Goal: Transaction & Acquisition: Purchase product/service

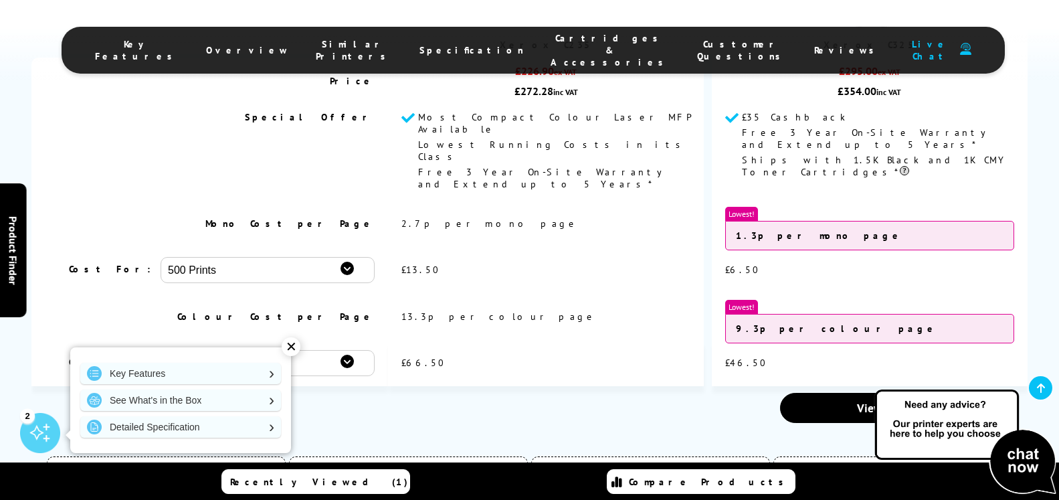
scroll to position [4231, 0]
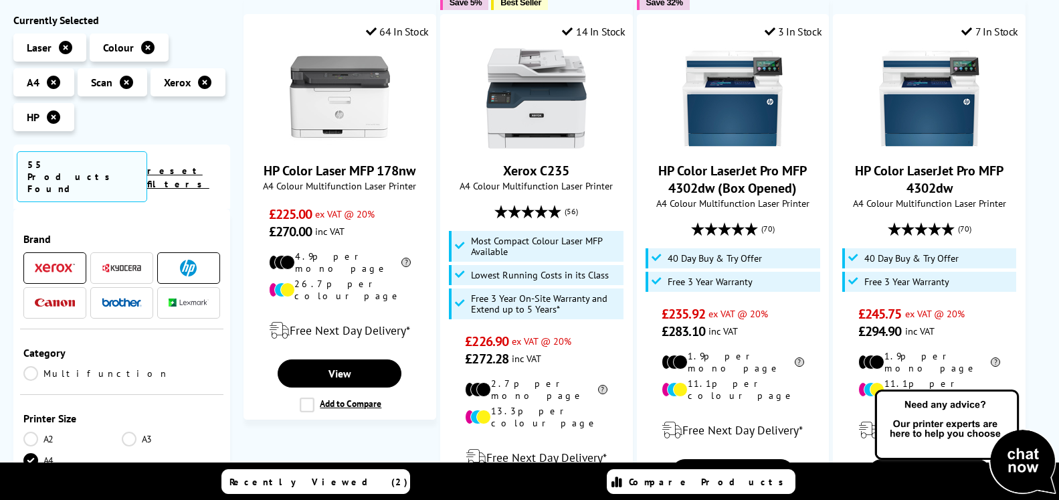
scroll to position [273, 0]
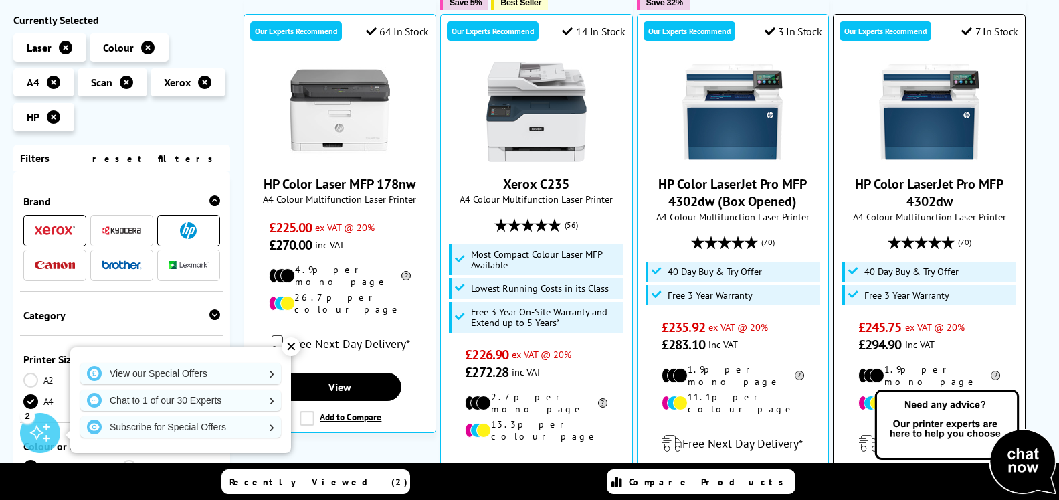
click at [889, 152] on img at bounding box center [929, 112] width 100 height 100
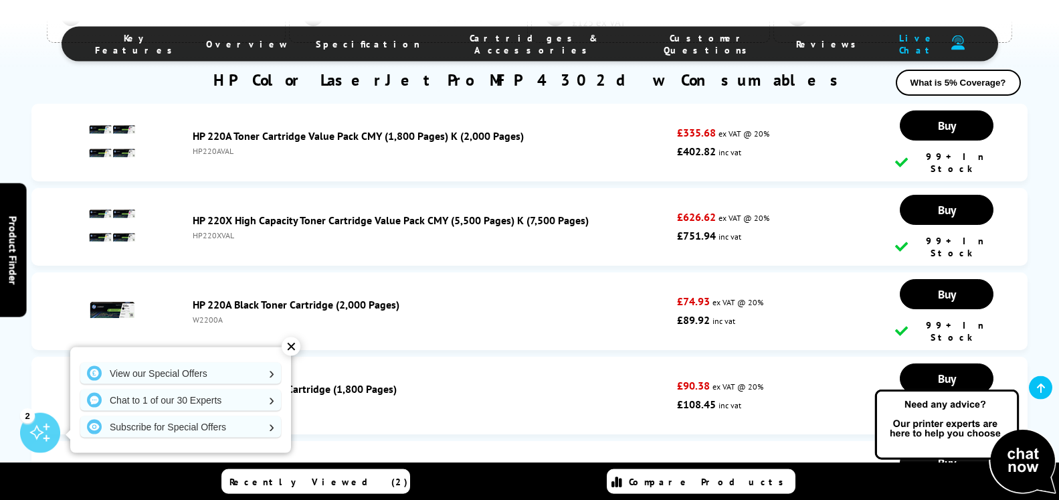
scroll to position [3685, 0]
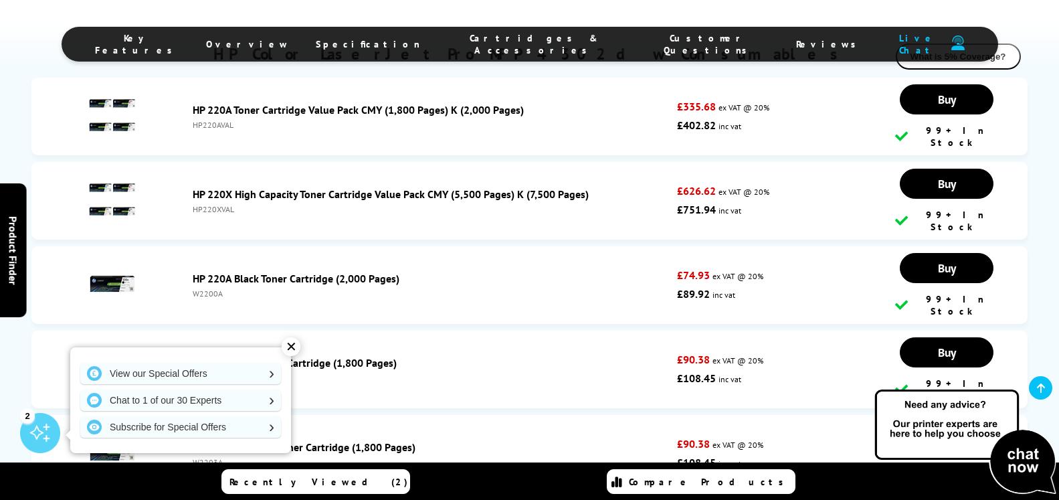
click at [213, 213] on div "HP220XVAL" at bounding box center [432, 209] width 478 height 10
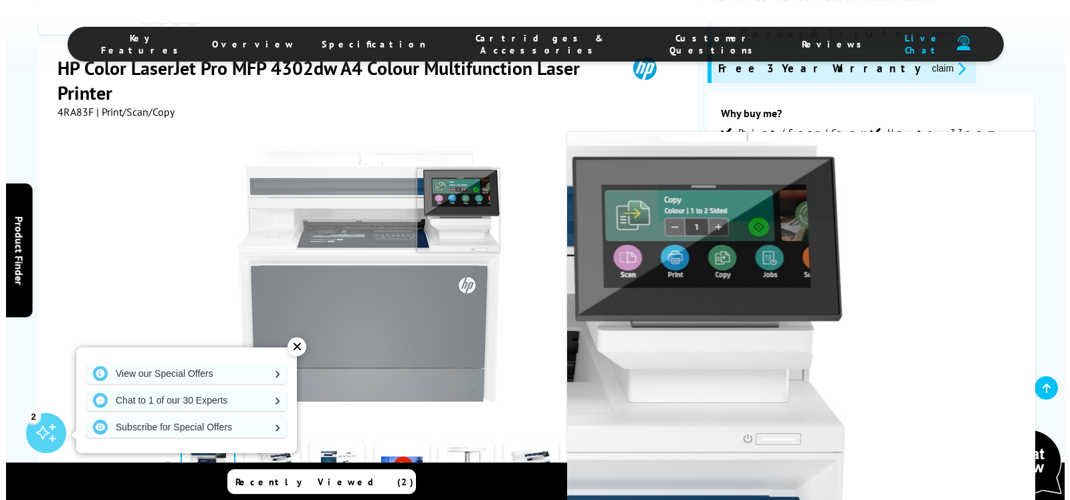
scroll to position [273, 0]
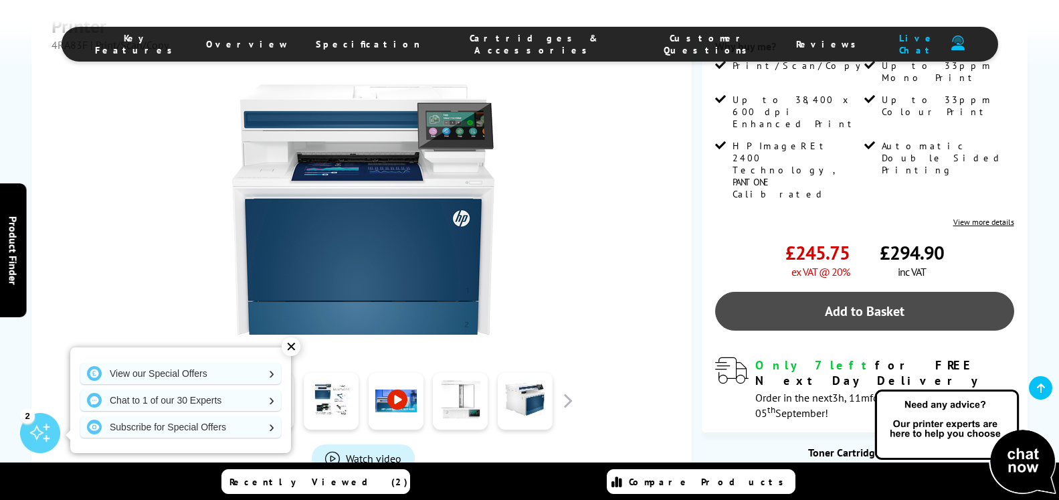
click at [854, 292] on link "Add to Basket" at bounding box center [864, 311] width 298 height 39
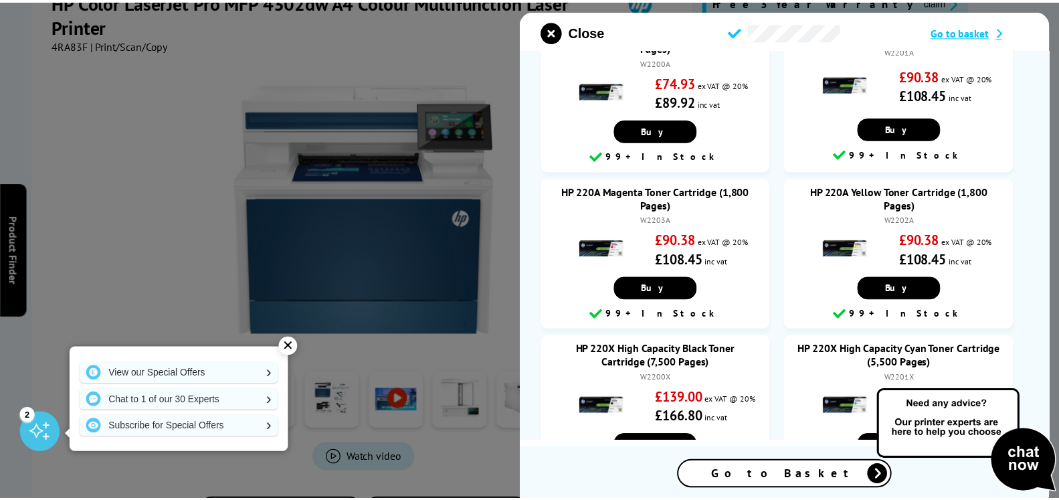
scroll to position [321, 0]
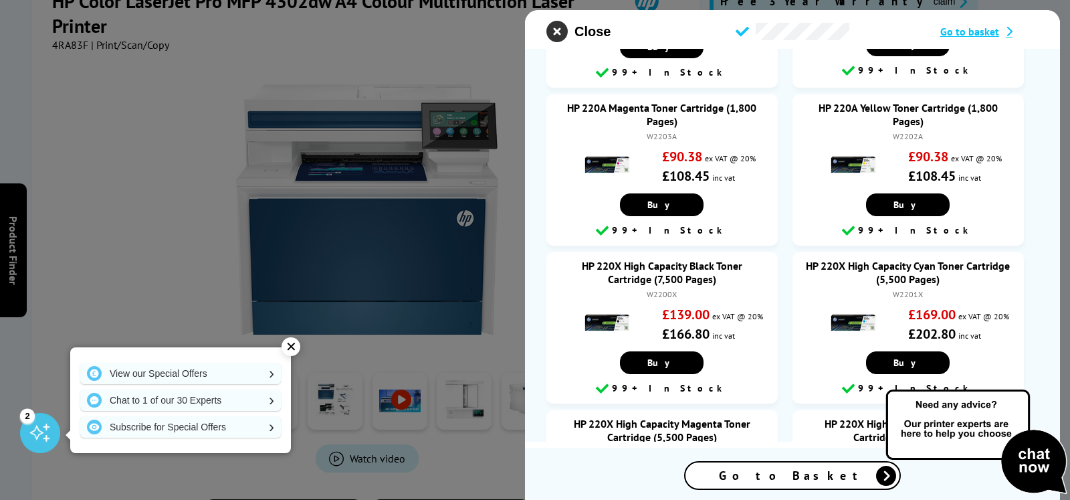
click at [555, 27] on icon "close modal" at bounding box center [557, 31] width 21 height 21
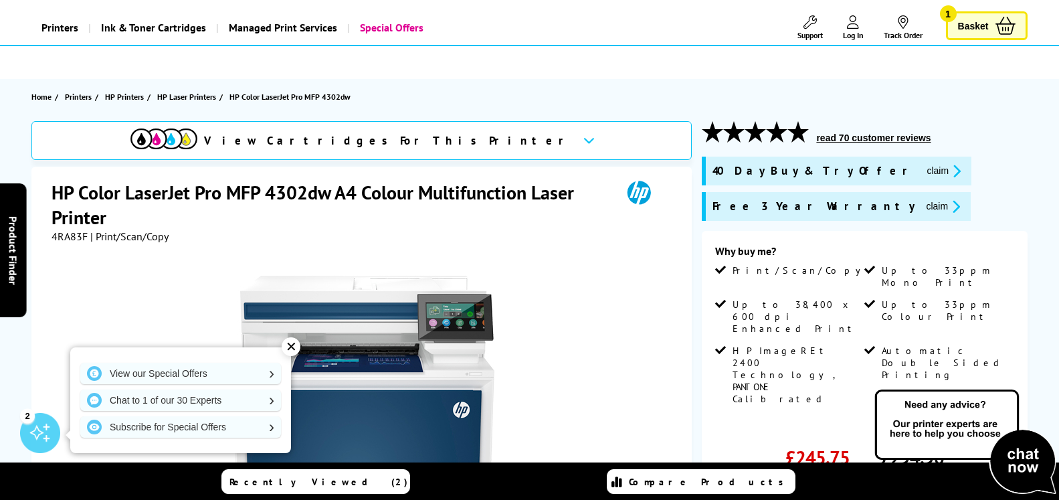
scroll to position [0, 0]
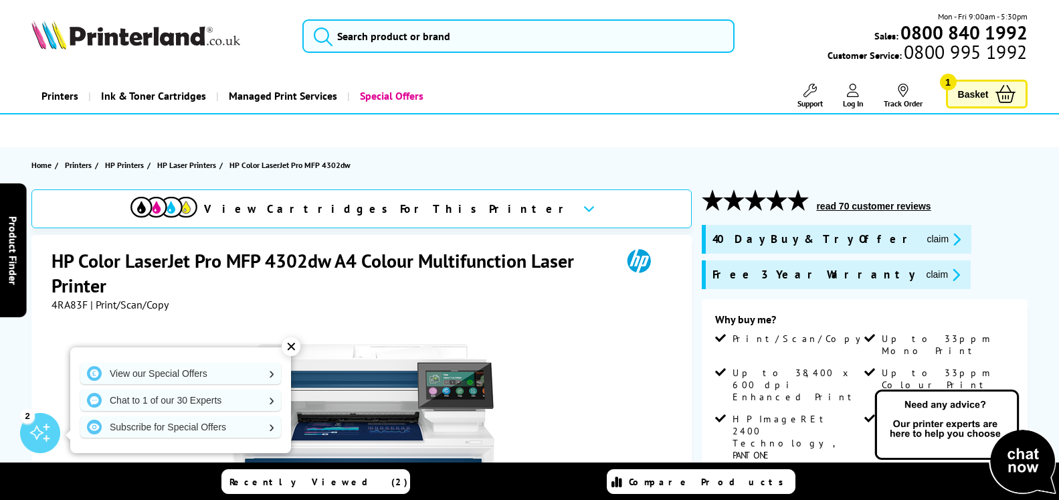
click at [1000, 93] on icon at bounding box center [1006, 94] width 20 height 18
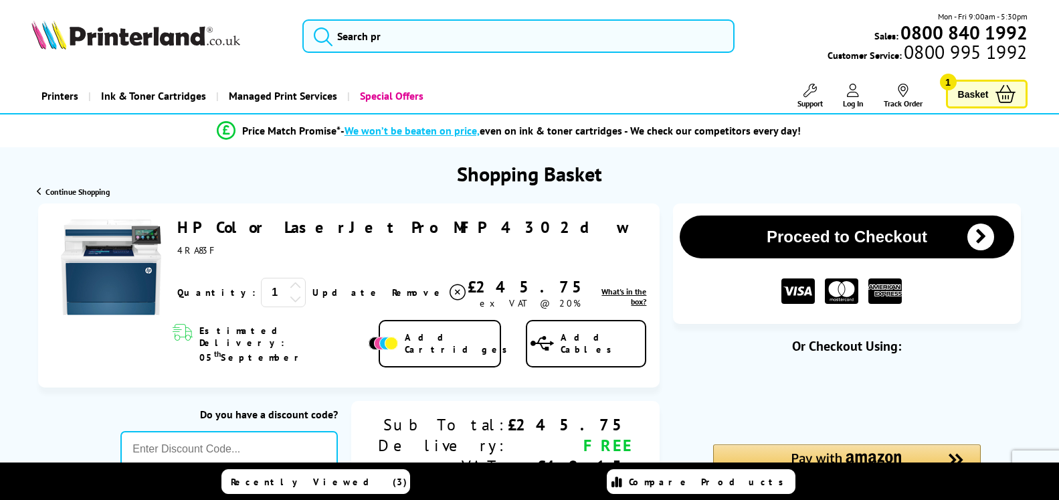
click at [111, 294] on img at bounding box center [111, 267] width 100 height 100
click at [218, 230] on link "HP Color LaserJet Pro MFP 4302dw" at bounding box center [403, 227] width 452 height 21
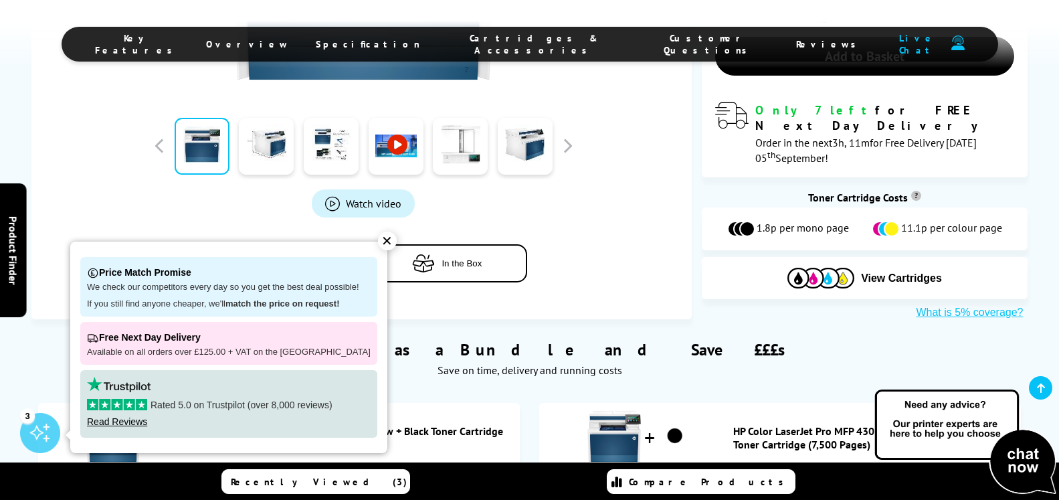
scroll to position [547, 0]
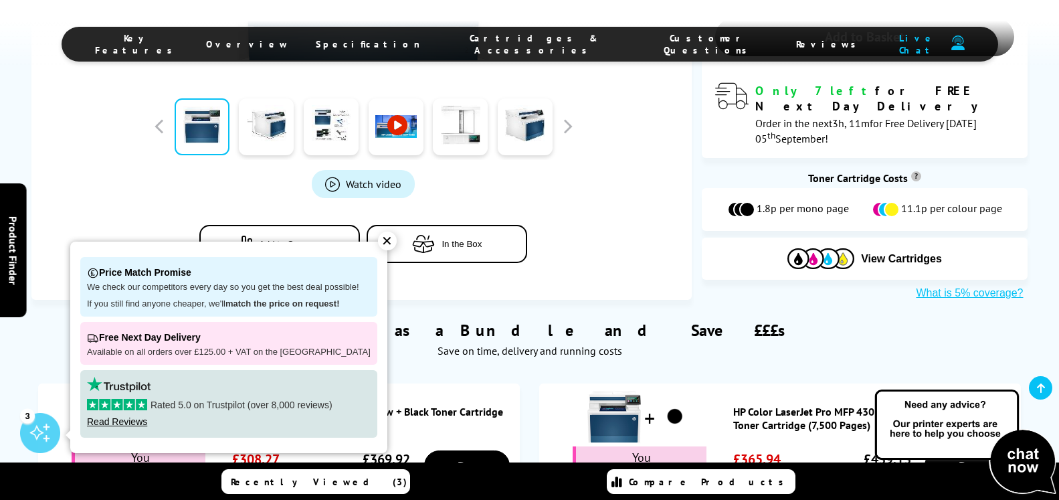
click at [378, 238] on div "✕" at bounding box center [387, 240] width 19 height 19
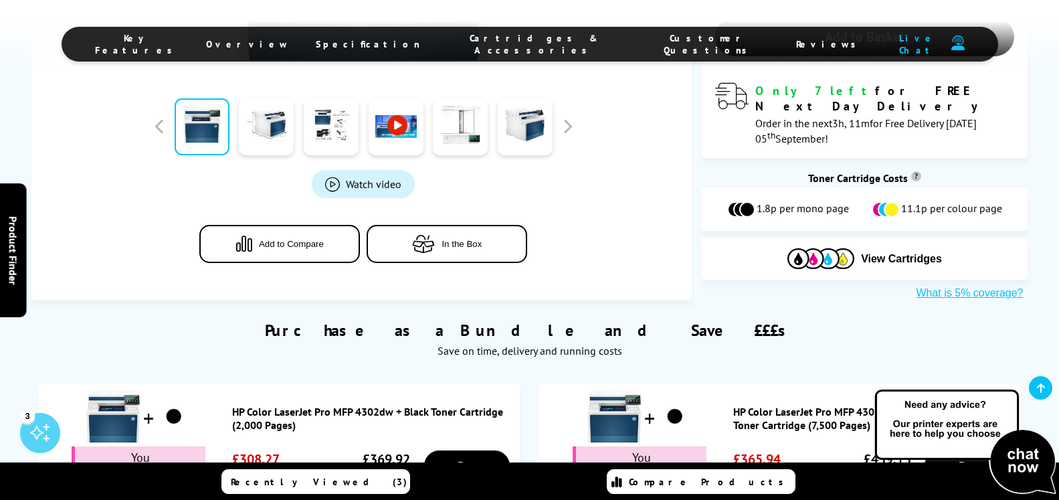
click at [551, 51] on li "Cartridges & Accessories" at bounding box center [535, 44] width 202 height 24
click at [551, 45] on span "Cartridges & Accessories" at bounding box center [534, 44] width 175 height 24
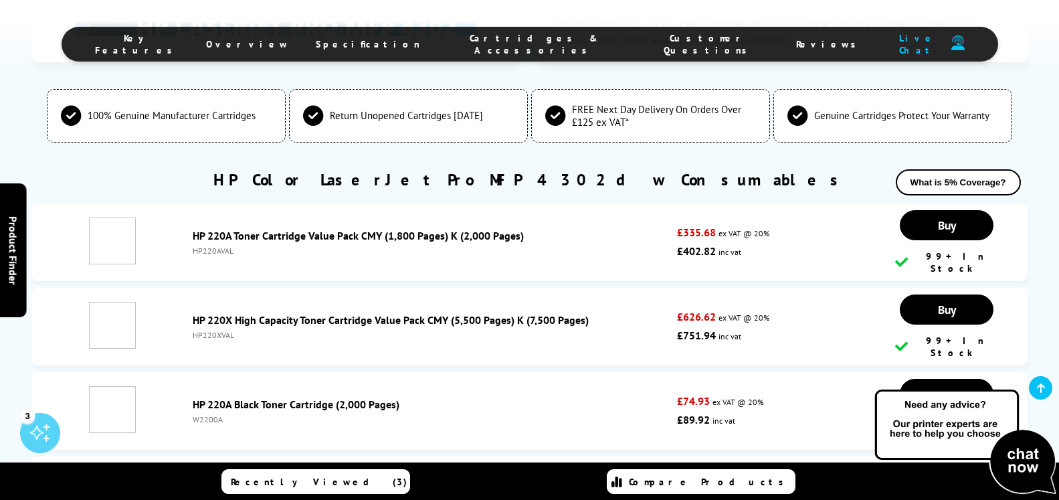
scroll to position [3571, 0]
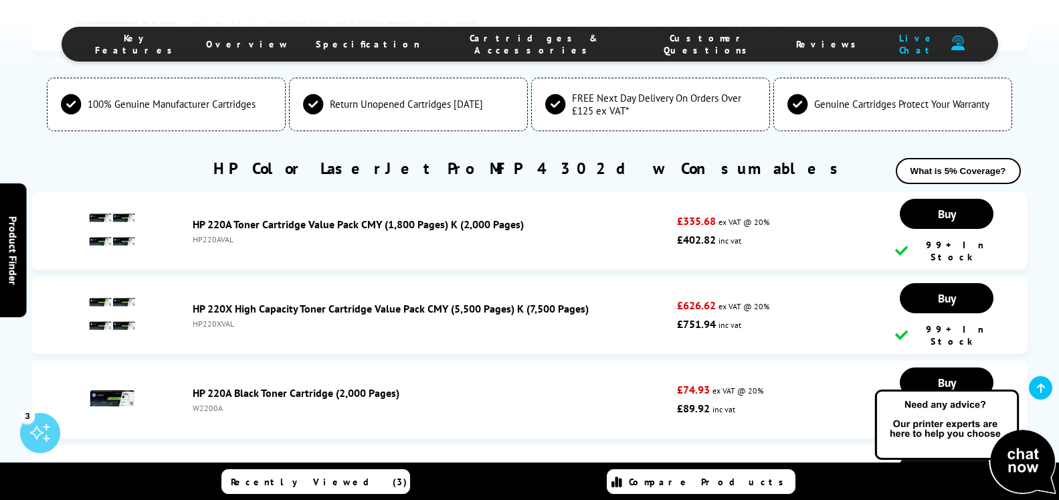
click at [216, 329] on div "HP220XVAL" at bounding box center [432, 323] width 478 height 10
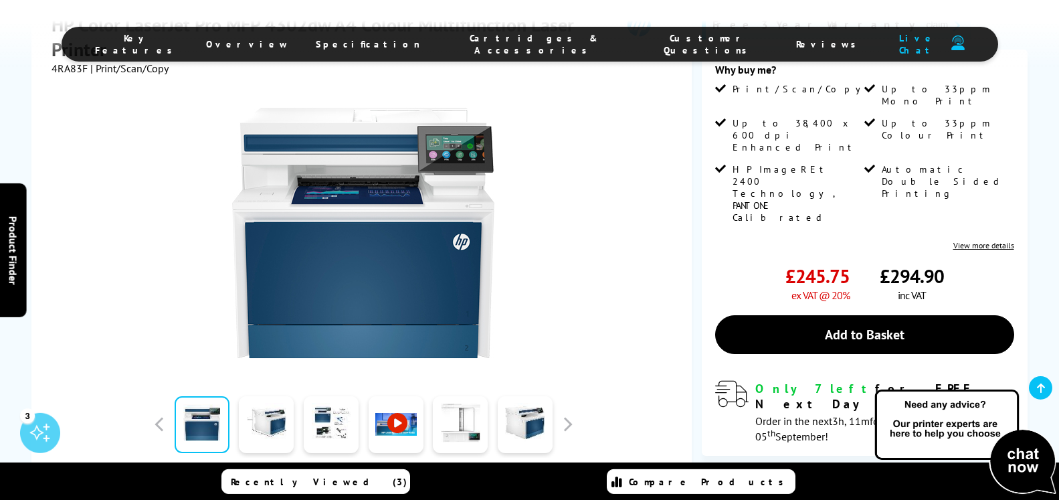
scroll to position [227, 0]
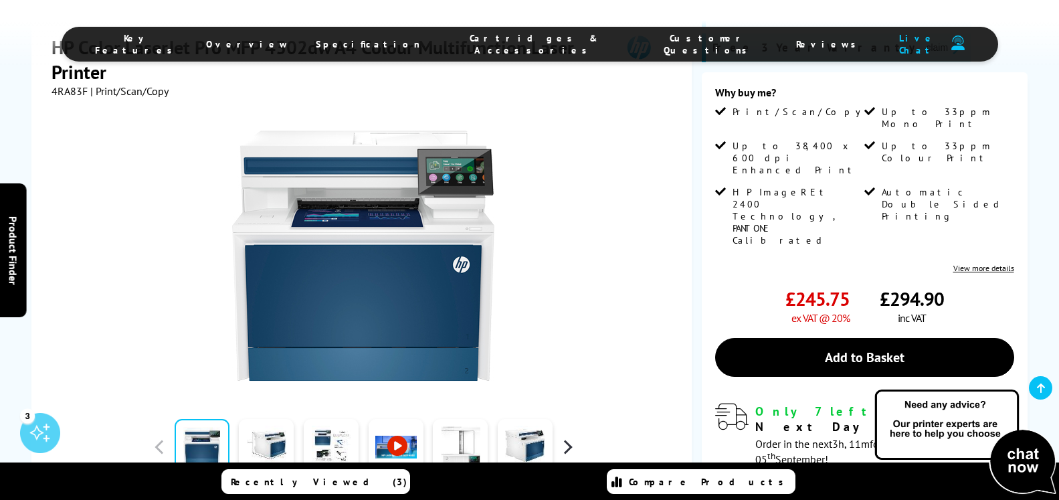
click at [562, 437] on button "button" at bounding box center [567, 447] width 20 height 20
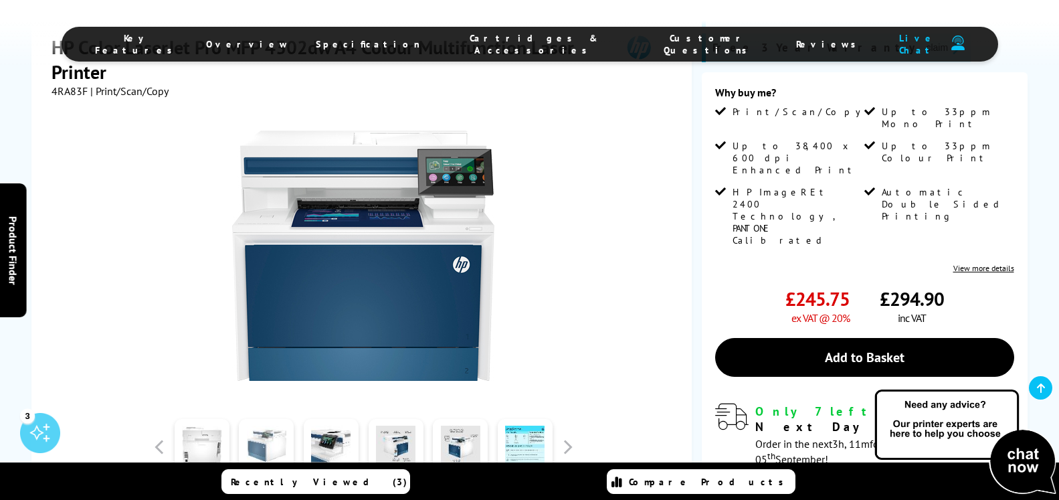
click at [272, 437] on link at bounding box center [266, 447] width 55 height 57
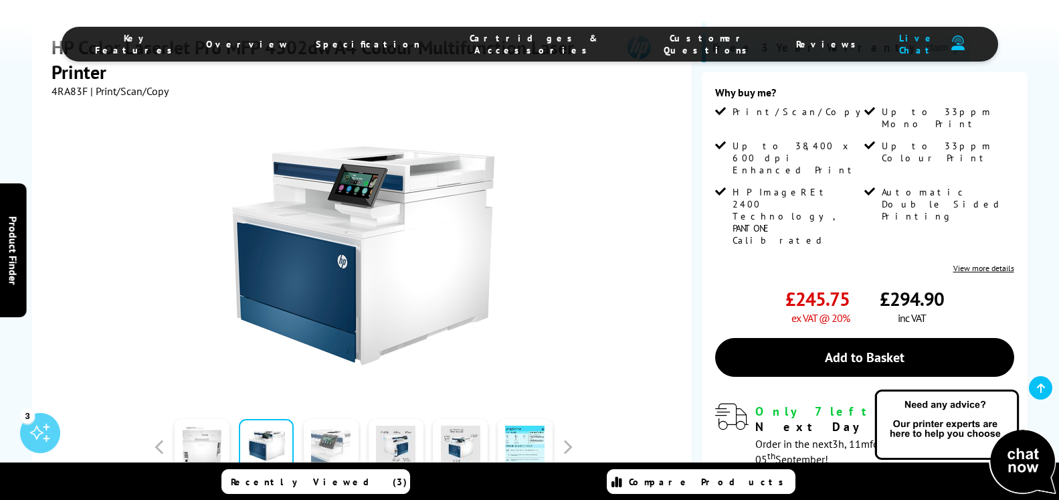
click at [306, 437] on link at bounding box center [331, 447] width 55 height 57
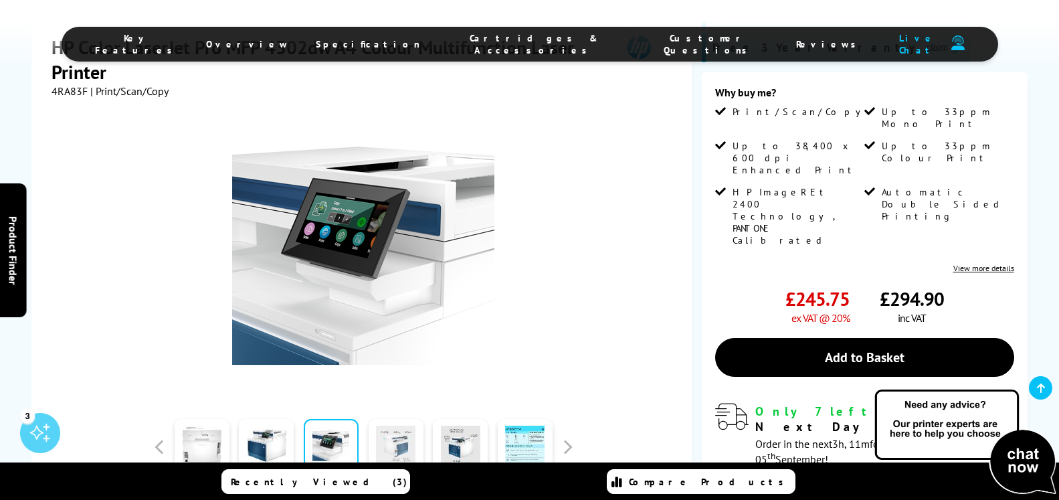
click at [399, 428] on link at bounding box center [396, 447] width 55 height 57
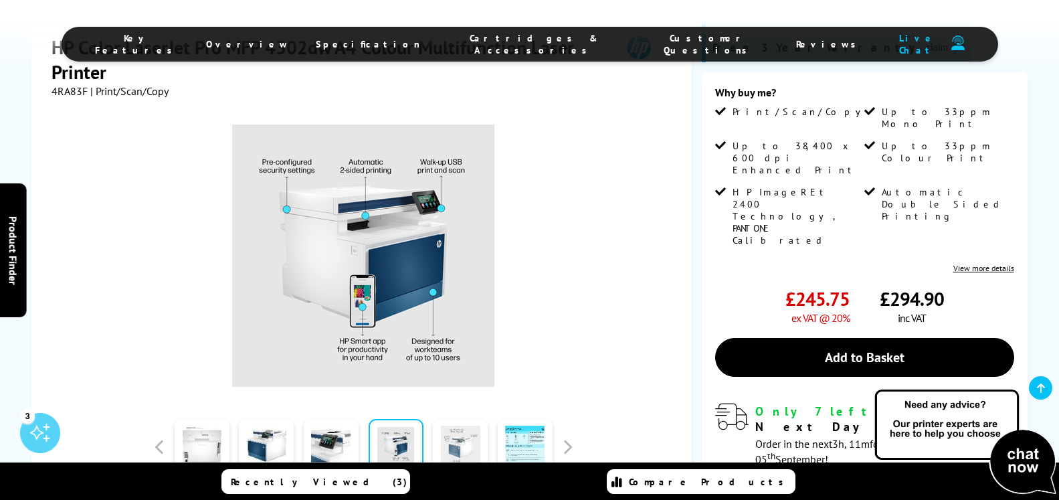
click at [458, 429] on link at bounding box center [460, 447] width 55 height 57
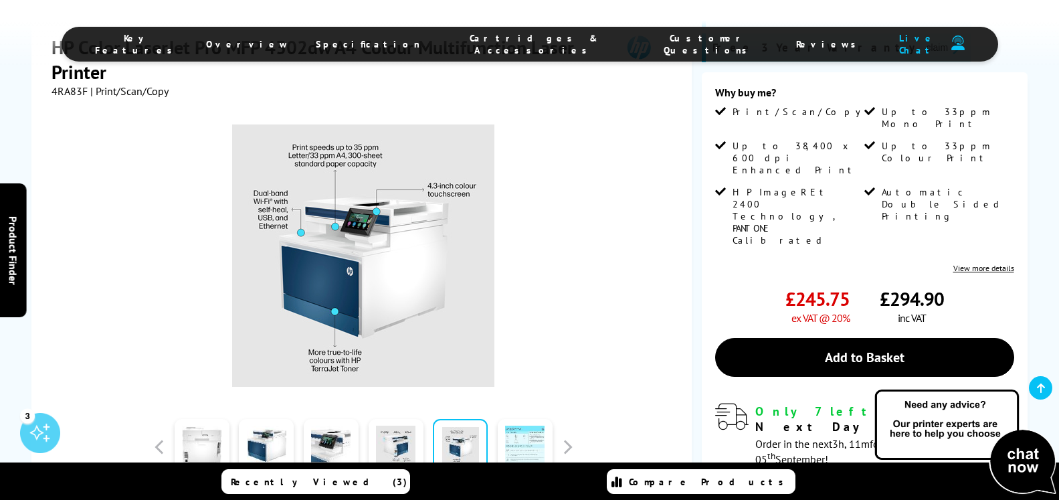
click at [536, 442] on link at bounding box center [525, 447] width 55 height 57
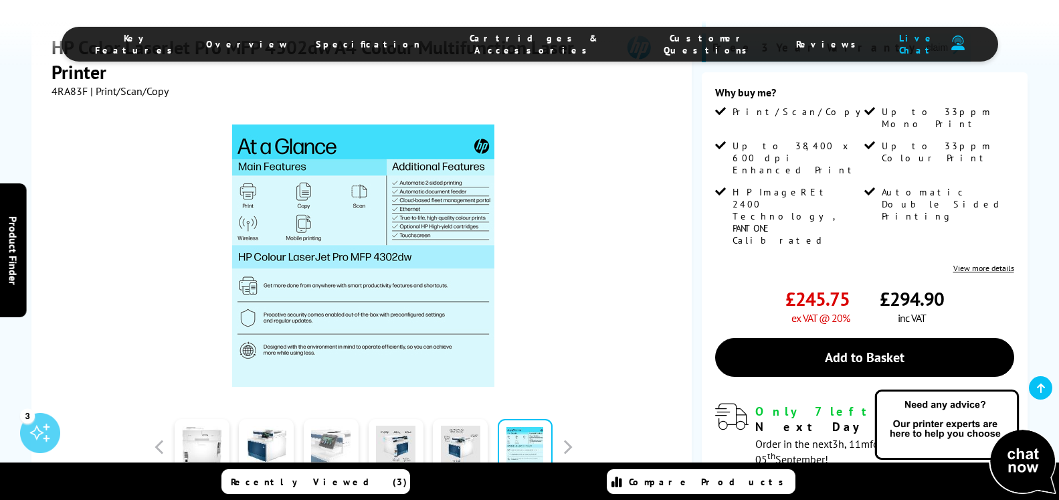
click at [337, 436] on link at bounding box center [331, 447] width 55 height 57
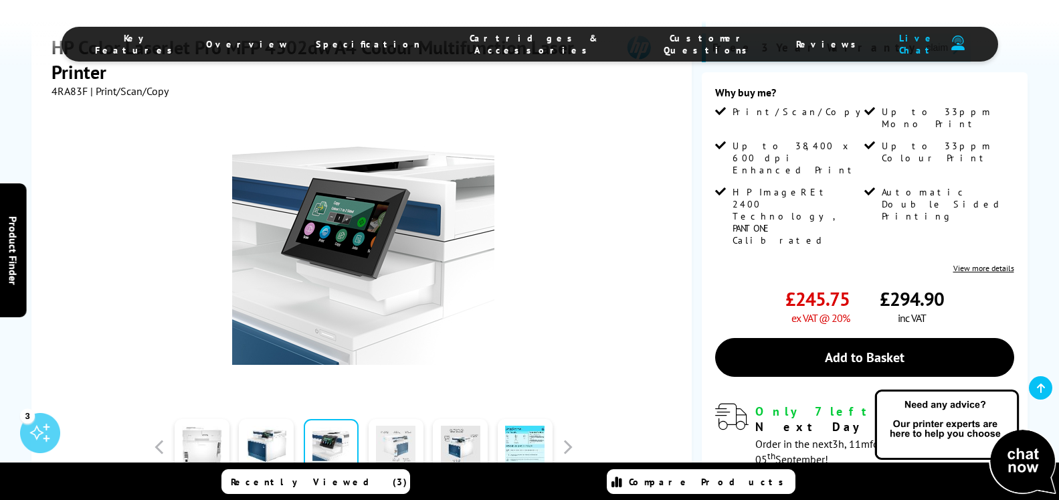
click at [384, 434] on link at bounding box center [396, 447] width 55 height 57
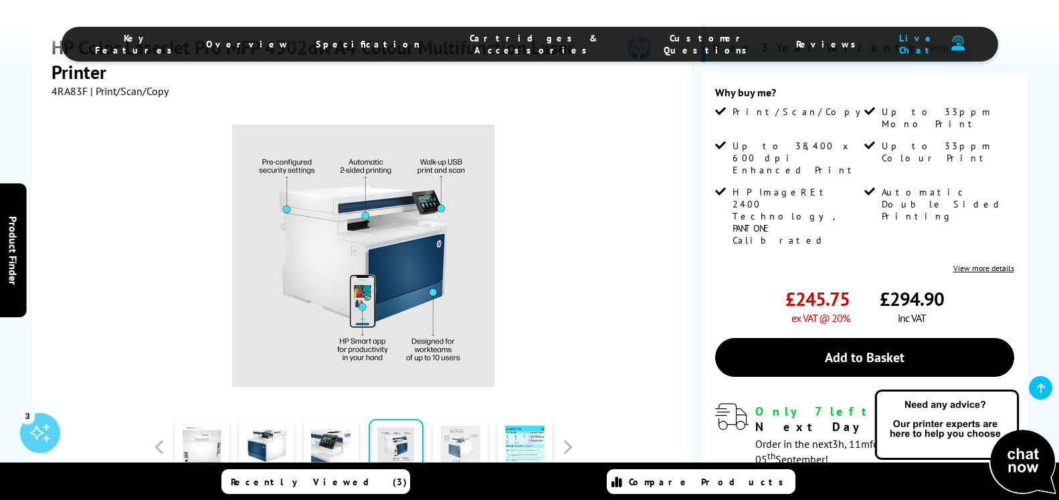
click at [452, 440] on link at bounding box center [460, 447] width 55 height 57
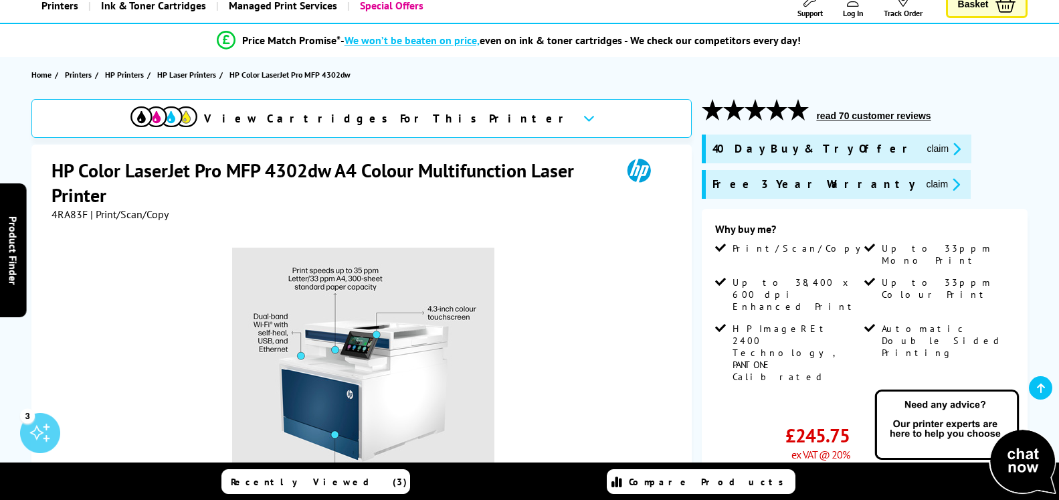
scroll to position [0, 0]
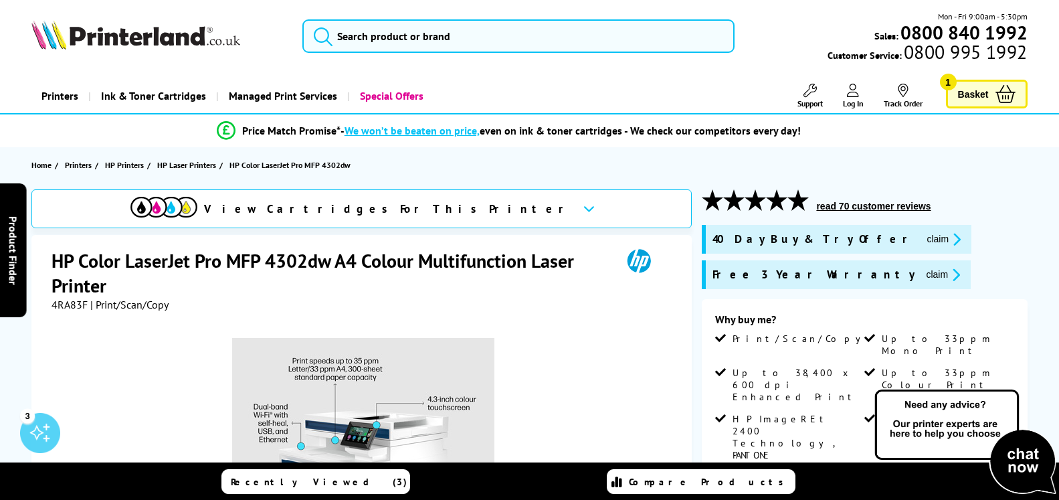
click at [990, 96] on link "Basket 1" at bounding box center [987, 94] width 82 height 29
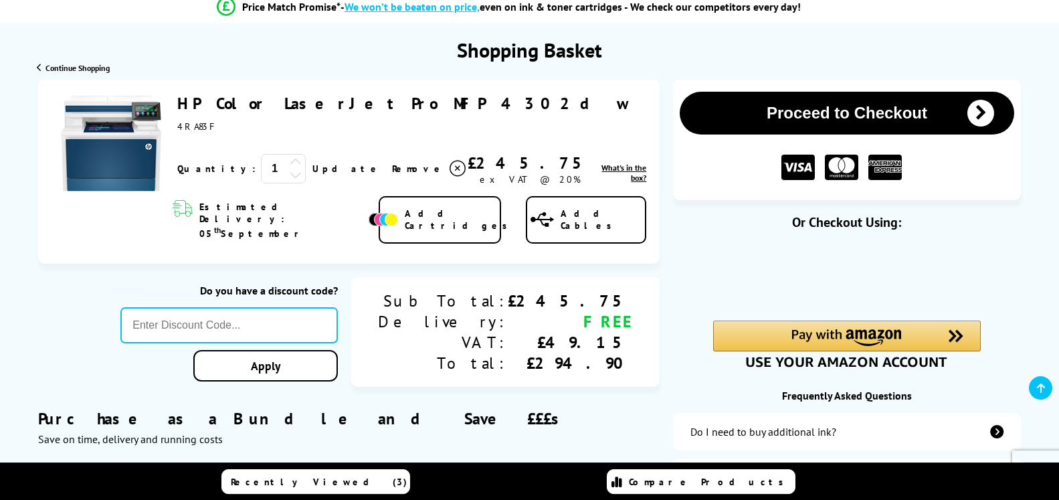
scroll to position [136, 0]
